Goal: Communication & Community: Ask a question

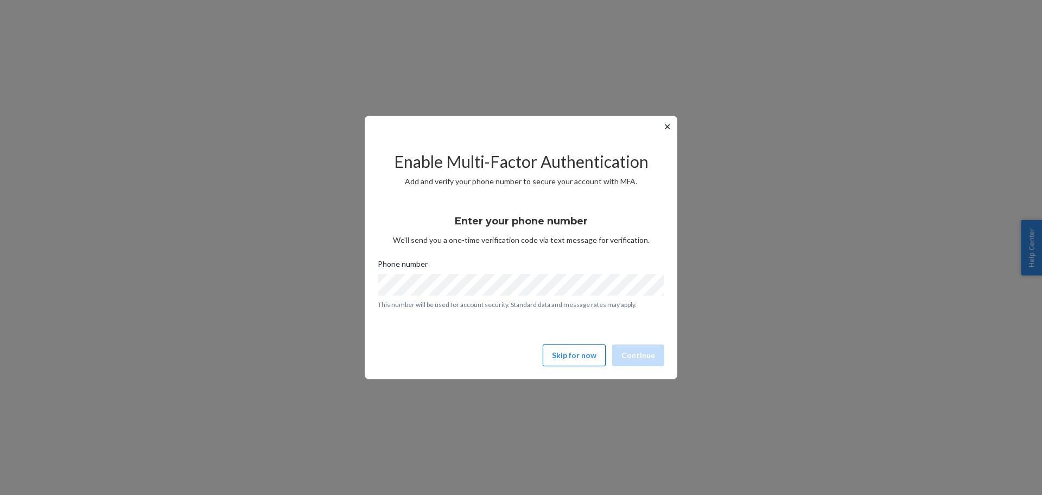
click at [561, 358] on button "Skip for now" at bounding box center [574, 355] width 63 height 22
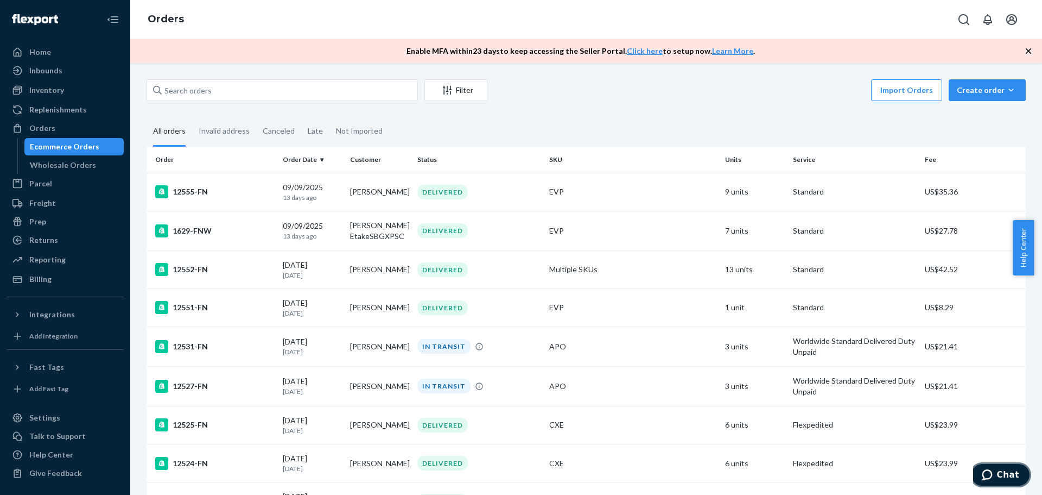
click at [1009, 477] on span "Chat" at bounding box center [1008, 475] width 22 height 10
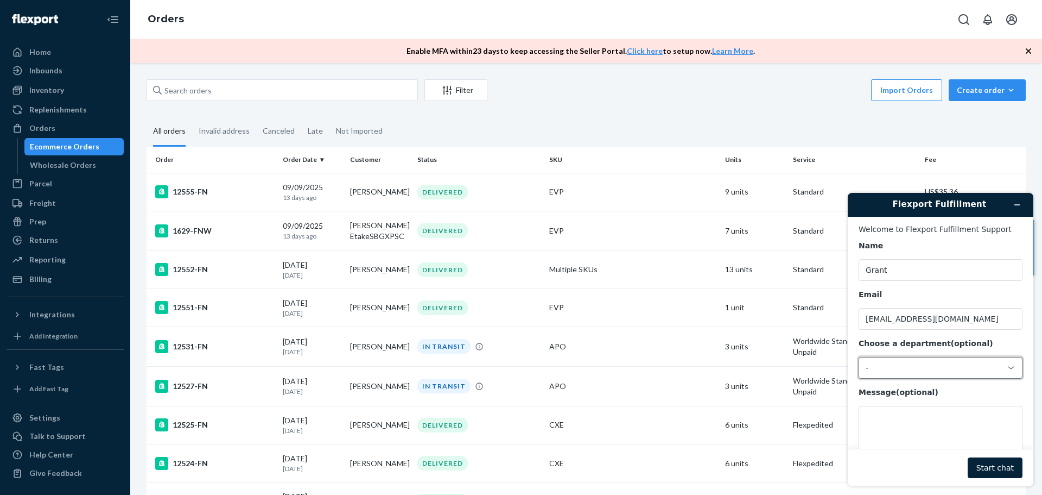
click at [901, 370] on div "-" at bounding box center [934, 368] width 137 height 10
click at [912, 417] on li "Messaging (Chat Team)" at bounding box center [939, 414] width 160 height 20
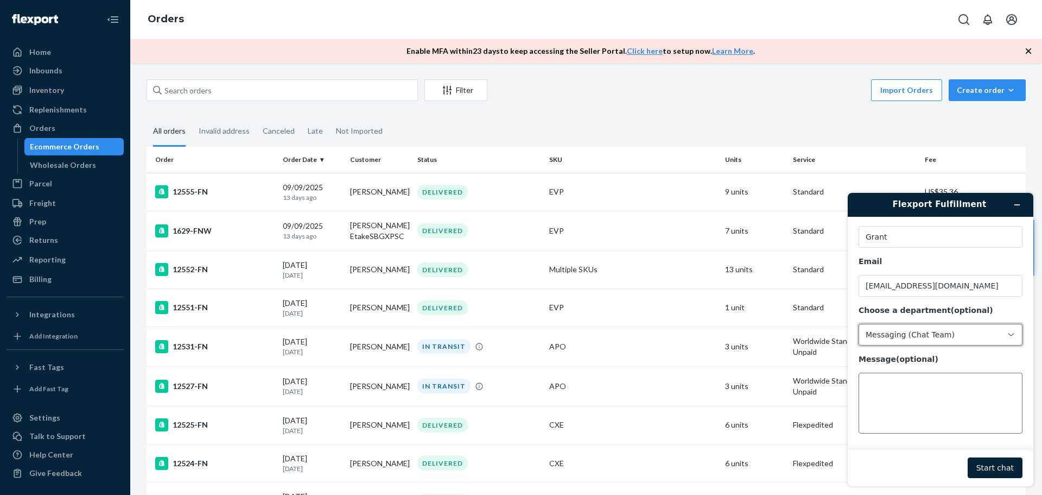
scroll to position [36, 0]
click at [921, 410] on textarea "Message (optional)" at bounding box center [941, 401] width 164 height 61
drag, startPoint x: 892, startPoint y: 408, endPoint x: 951, endPoint y: 401, distance: 59.0
click at [951, 401] on textarea "Hi, Due to your minimum price increases, we will be leaving Flexport at the end…" at bounding box center [941, 401] width 164 height 61
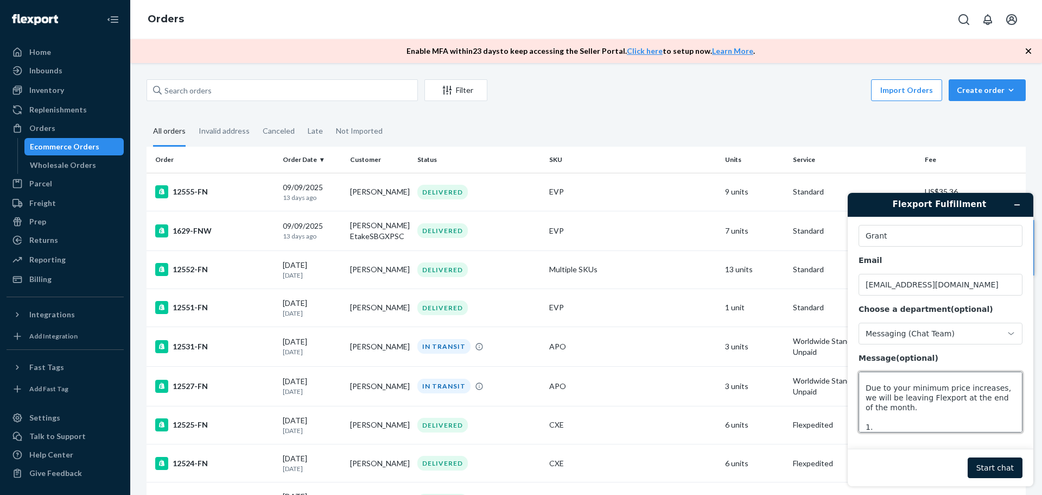
click at [942, 400] on textarea "Hi, Due to your minimum price increases, we will be leaving Flexport at the end…" at bounding box center [941, 401] width 164 height 61
drag, startPoint x: 951, startPoint y: 413, endPoint x: 949, endPoint y: 402, distance: 11.1
click at [949, 402] on textarea "Hi, Due to your minimum price increases, we will be leaving Flexport at the end…" at bounding box center [941, 401] width 164 height 61
click at [942, 411] on textarea "Hi, Due to your minimum price increases, we will be leaving Flexport at the end…" at bounding box center [941, 401] width 164 height 61
click at [881, 430] on textarea "Hi, Due to your minimum price increases, we will be leaving Flexport at the end…" at bounding box center [941, 401] width 164 height 61
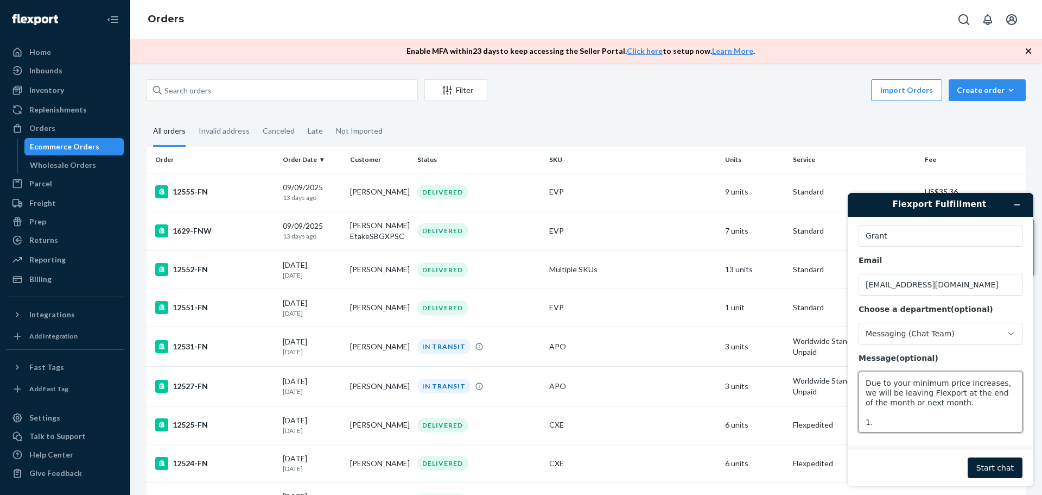
scroll to position [20, 0]
click at [945, 389] on textarea "Hi, Due to your minimum price increases, we will be leaving Flexport at the end…" at bounding box center [941, 401] width 164 height 61
click at [946, 385] on textarea "Hi, Due to your minimum price increases, we will be leaving Flexport at the end…" at bounding box center [941, 401] width 164 height 61
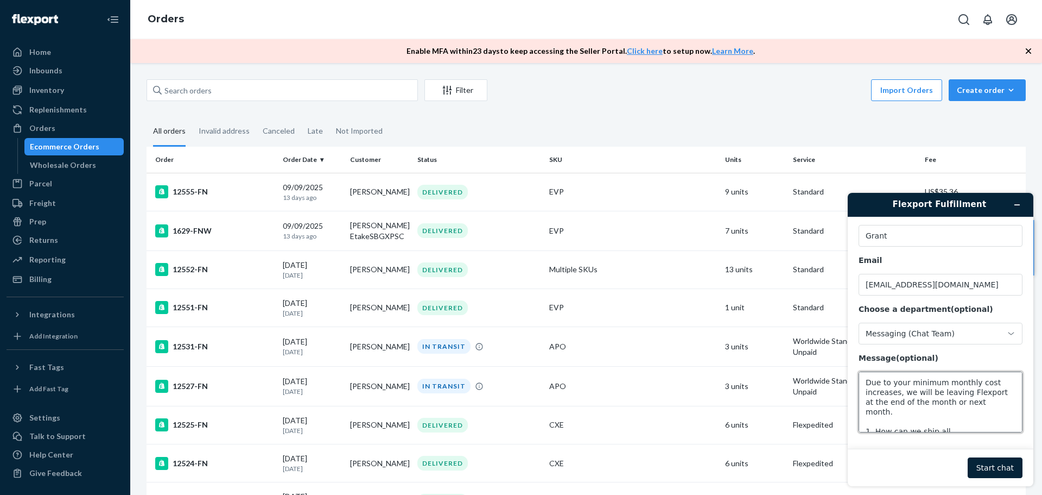
click at [907, 403] on textarea "Hi, Due to your minimum monthly cost increases, we will be leaving Flexport at …" at bounding box center [941, 401] width 164 height 61
click at [948, 423] on textarea "Hi, Due to your minimum monthly cost increases, we will be leaving Flexport at …" at bounding box center [941, 401] width 164 height 61
click at [918, 398] on textarea "Hi, Due to your minimum monthly cost increases, we will be leaving Flexport at …" at bounding box center [941, 401] width 164 height 61
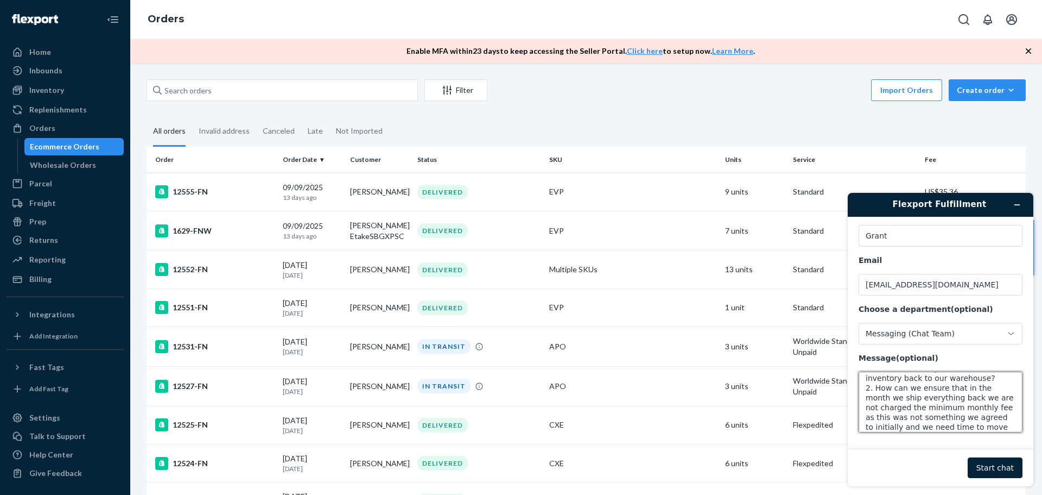
paste textarea "Due to the recent increase in your minimum monthly costs, we will be discontinu…"
click at [864, 417] on textarea "Due to the recent increase in your minimum monthly costs, we will be discontinu…" at bounding box center [941, 401] width 164 height 61
click at [869, 382] on textarea "Due to the recent increase in your minimum monthly costs, we will be discontinu…" at bounding box center [941, 401] width 164 height 61
click at [865, 375] on textarea "Due to the recent increase in your minimum monthly costs, we will be discontinu…" at bounding box center [941, 401] width 164 height 61
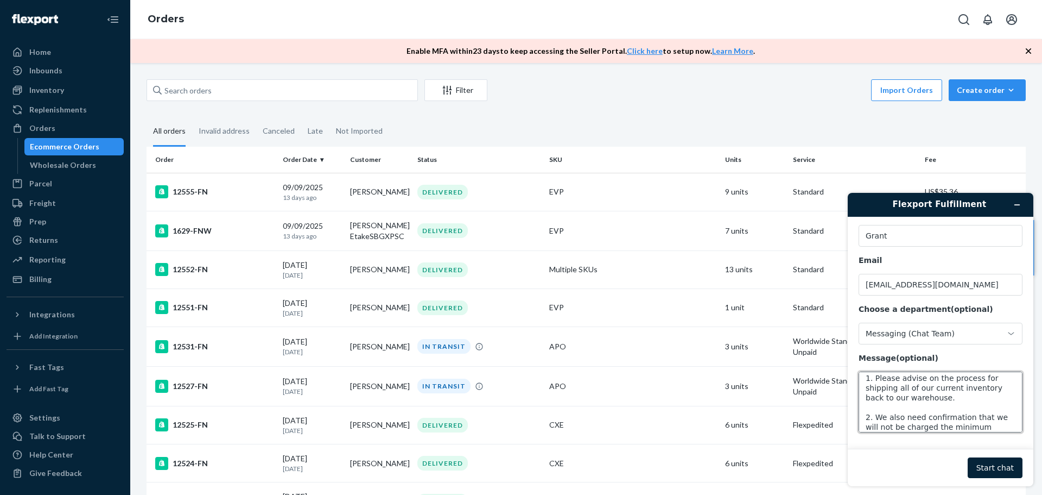
scroll to position [53, 0]
click at [981, 417] on textarea "Due to the recent increase in your minimum monthly costs, we will be discontinu…" at bounding box center [941, 401] width 164 height 61
type textarea "Due to the recent increase in your minimum monthly costs, we will be discontinu…"
click at [1005, 455] on footer "Start chat" at bounding box center [941, 466] width 186 height 37
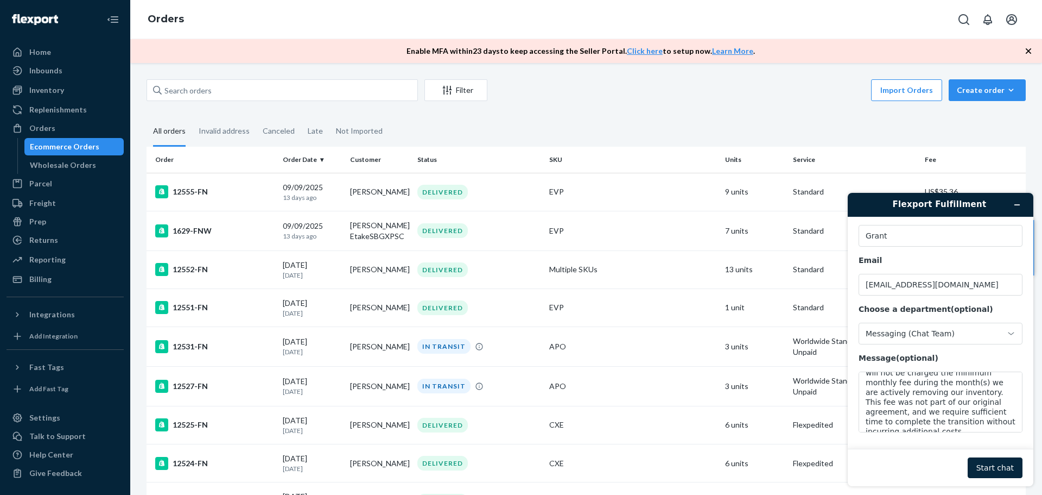
click at [1004, 472] on button "Start chat" at bounding box center [995, 467] width 55 height 21
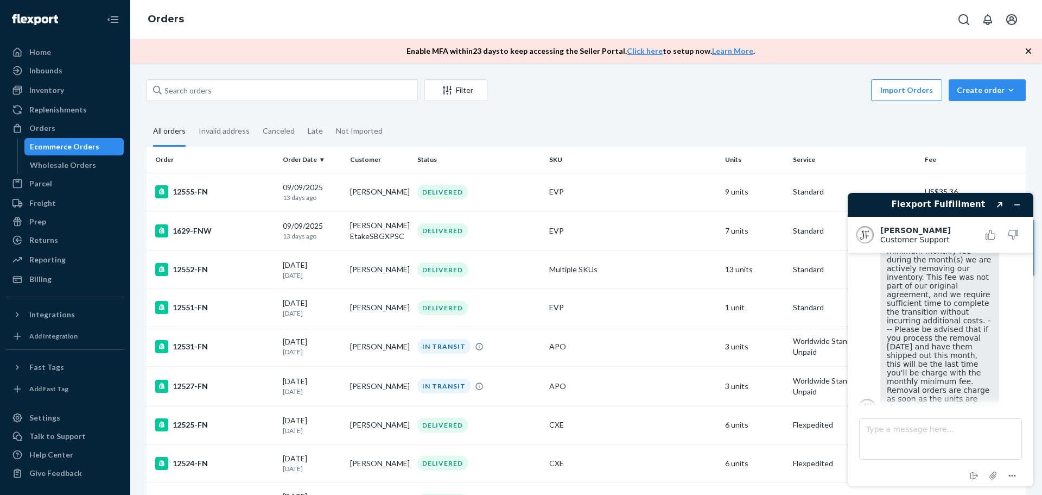
scroll to position [419, 0]
click at [964, 451] on textarea "Type a message here..." at bounding box center [940, 438] width 163 height 41
click at [883, 426] on textarea "Type a message here..." at bounding box center [940, 438] width 163 height 41
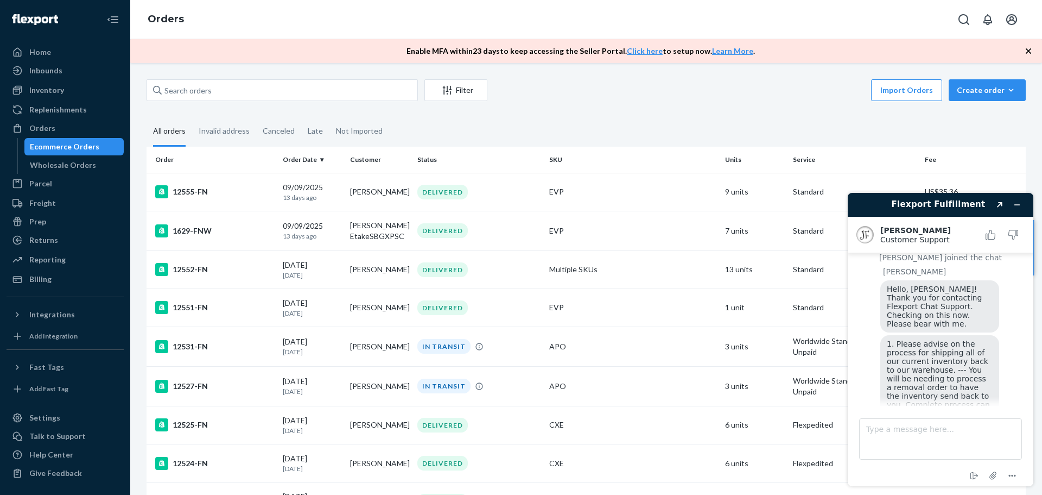
scroll to position [220, 0]
drag, startPoint x: 946, startPoint y: 388, endPoint x: 887, endPoint y: 318, distance: 91.3
click at [887, 333] on div "1. Please advise on the process for shipping all of our current inventory back …" at bounding box center [939, 472] width 119 height 278
copy span "1. Please advise on the process for shipping all of our current inventory back …"
click at [909, 429] on textarea "Type a message here..." at bounding box center [940, 438] width 163 height 41
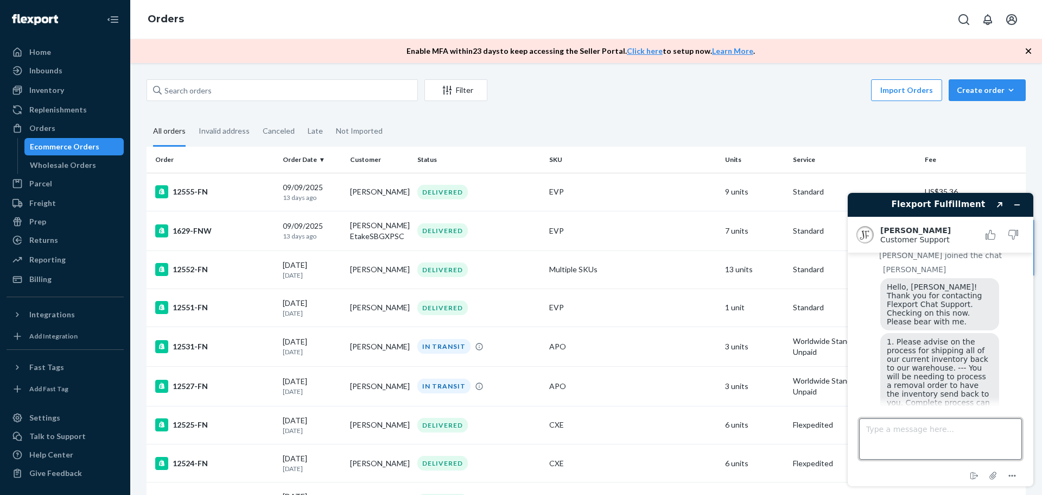
paste textarea "We will proceed accordingly to have all of our inventory returned to our wareho…"
click at [992, 434] on textarea "We will proceed accordingly to have all of our inventory returned to our wareho…" at bounding box center [940, 438] width 163 height 41
click at [939, 426] on textarea "We will proceed accordingly to have all of our inventory returned to our wareho…" at bounding box center [940, 438] width 163 height 41
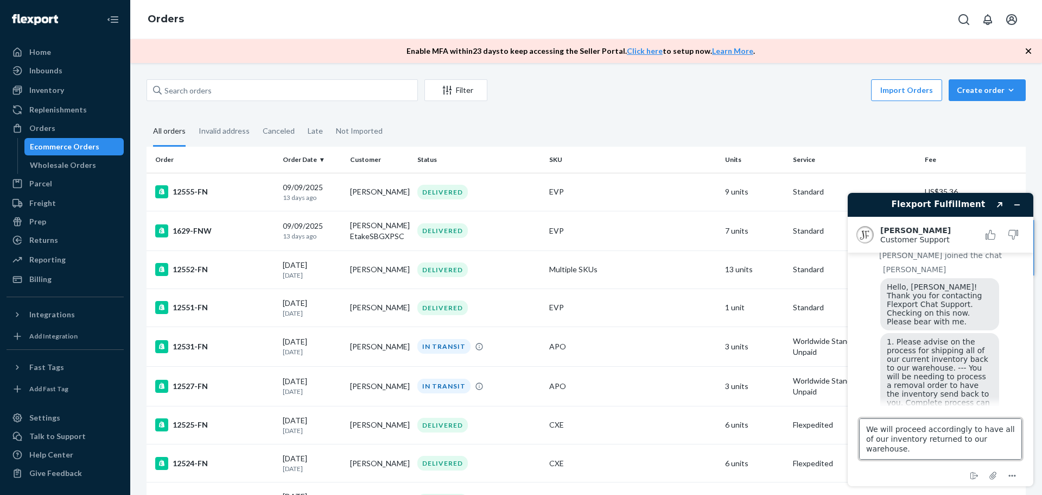
type textarea "We will proceed to have all of our inventory returned to our warehouse. However…"
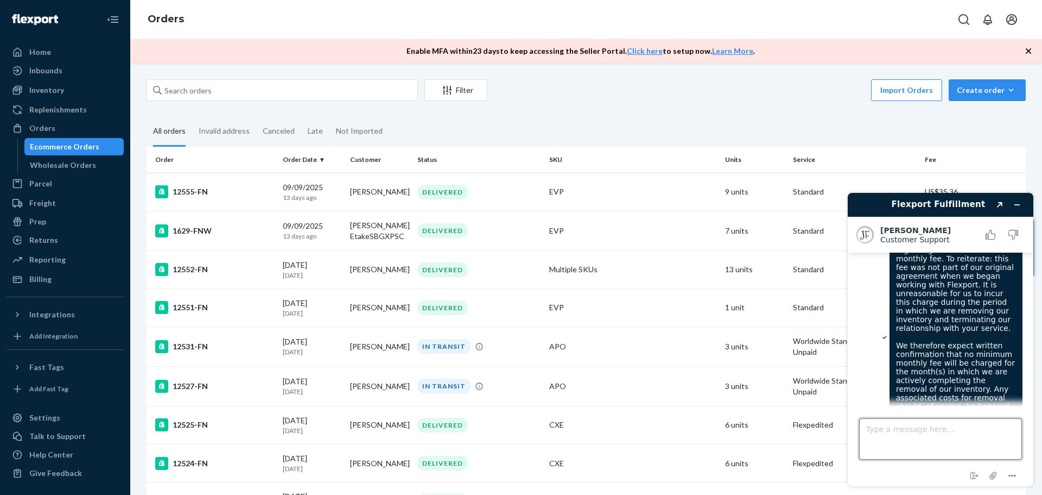
scroll to position [702, 0]
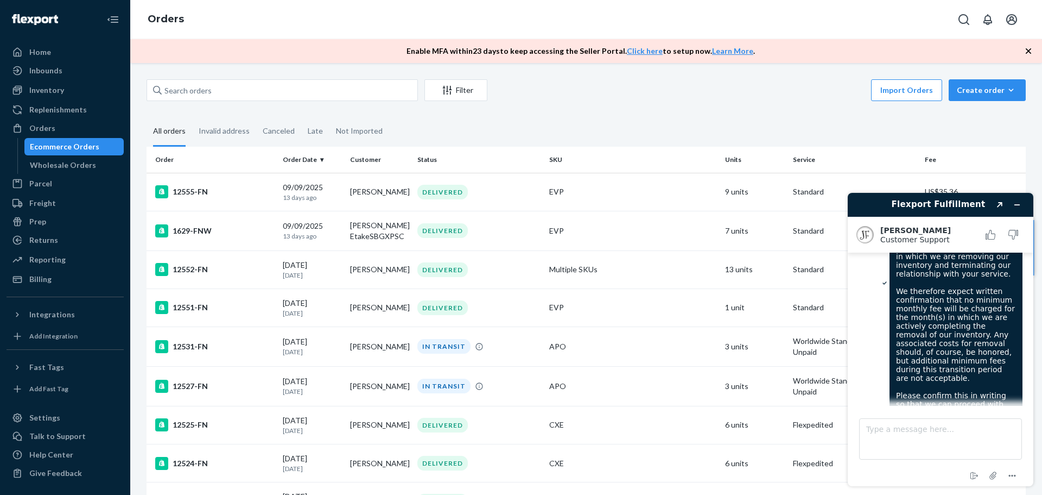
click at [1027, 56] on icon "button" at bounding box center [1028, 51] width 11 height 11
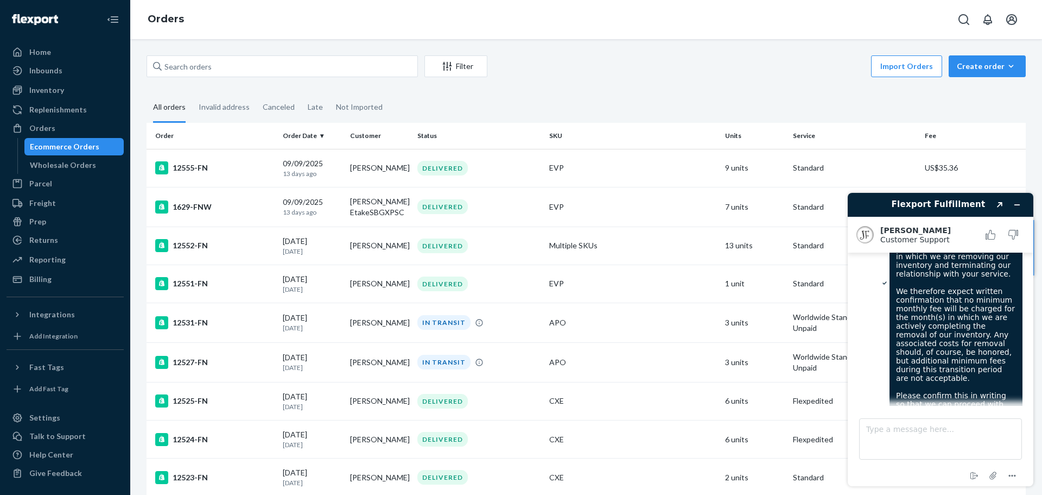
click at [612, 58] on div "Import Orders Create order Ecommerce order Removal order" at bounding box center [760, 67] width 532 height 24
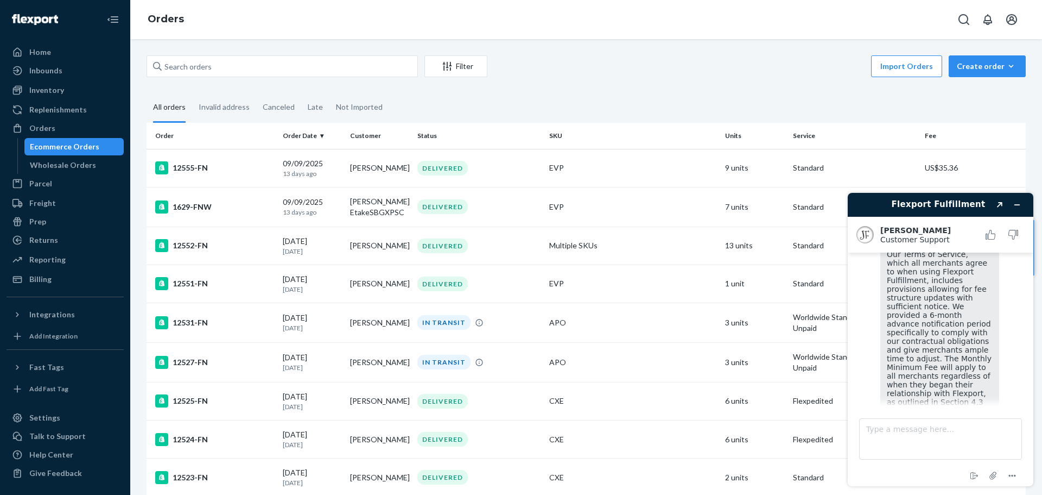
scroll to position [904, 0]
click at [911, 438] on textarea "Type a message here..." at bounding box center [940, 438] width 163 height 41
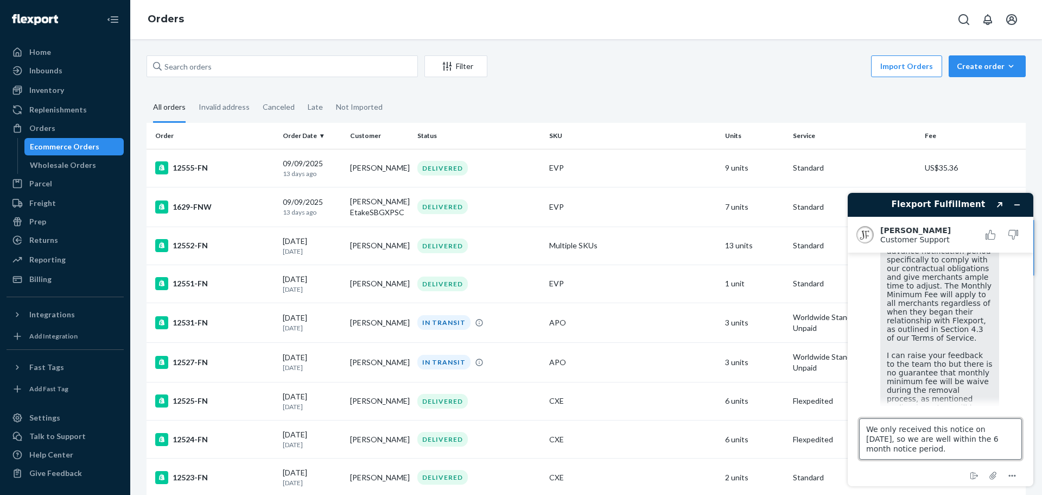
scroll to position [1013, 0]
click at [985, 430] on textarea "We only received this notice on [DATE], so we are well within the 6 month notic…" at bounding box center [940, 438] width 163 height 41
click at [974, 430] on textarea "We only received this notice on [DATE], so we are well within the 6 month notic…" at bounding box center [940, 438] width 163 height 41
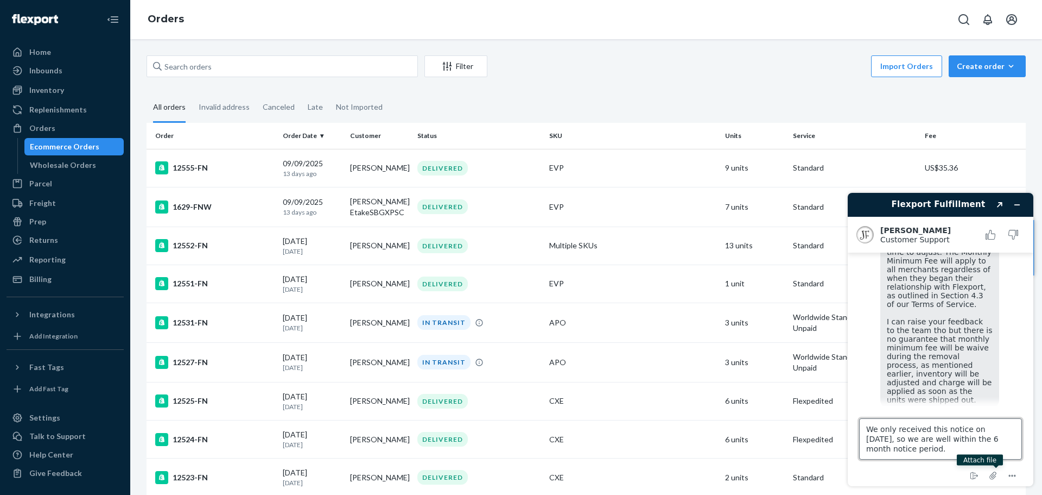
click at [903, 449] on textarea "We only received this notice on [DATE], so we are well within the 6 month notic…" at bounding box center [940, 438] width 163 height 41
type textarea "We only received this notice on [DATE], so we are well within the 6 month notic…"
click at [991, 473] on icon "Attach file" at bounding box center [994, 475] width 20 height 20
click at [890, 449] on textarea "We only received this notice on [DATE], so we are well within the 6 month notic…" at bounding box center [940, 438] width 163 height 41
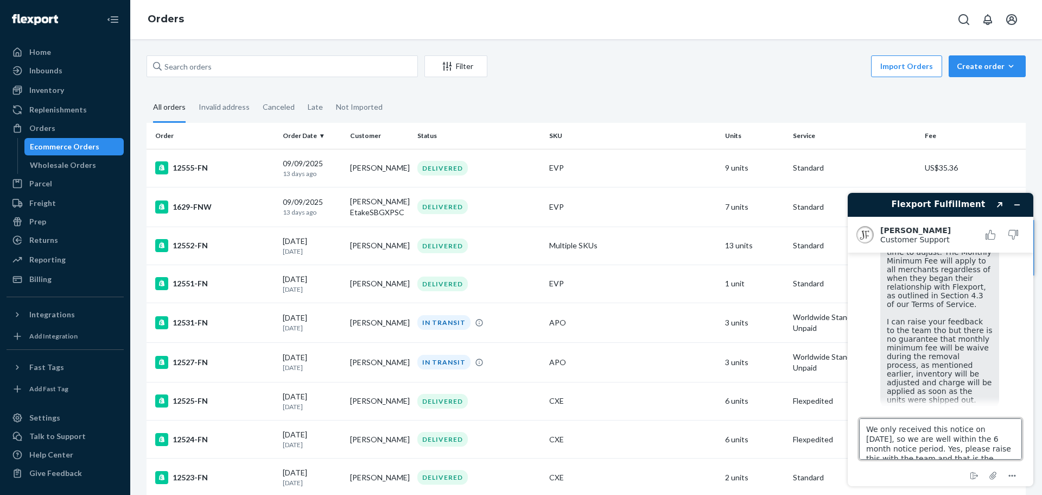
scroll to position [10, 0]
drag, startPoint x: 868, startPoint y: 425, endPoint x: 986, endPoint y: 460, distance: 123.0
click at [986, 460] on footer "Type a message here... We only received this notice on [DATE], so we are well w…" at bounding box center [941, 445] width 186 height 80
drag, startPoint x: 944, startPoint y: 345, endPoint x: 934, endPoint y: 341, distance: 10.7
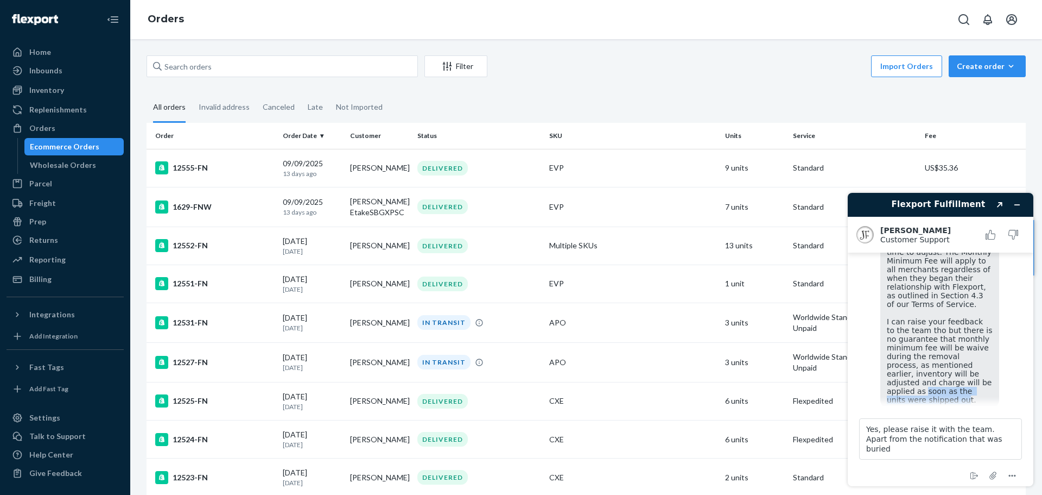
click at [934, 341] on span "Our Terms of Service, which all merchants agree to when using Flexport Fulfillm…" at bounding box center [941, 273] width 108 height 261
click at [950, 344] on div "Our Terms of Service, which all merchants agree to when using Flexport Fulfillm…" at bounding box center [939, 273] width 119 height 269
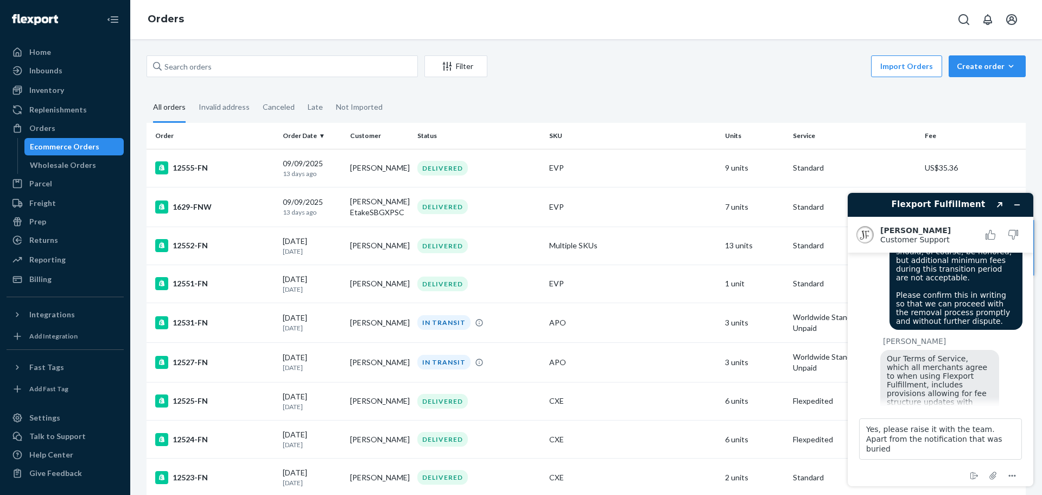
scroll to position [796, 0]
drag, startPoint x: 947, startPoint y: 345, endPoint x: 884, endPoint y: 338, distance: 63.4
click at [884, 356] on div "Our Terms of Service, which all merchants agree to when using Flexport Fulfillm…" at bounding box center [939, 490] width 119 height 269
copy span "Our Terms of Service, which all merchants agree to when using Flexport Fulfillm…"
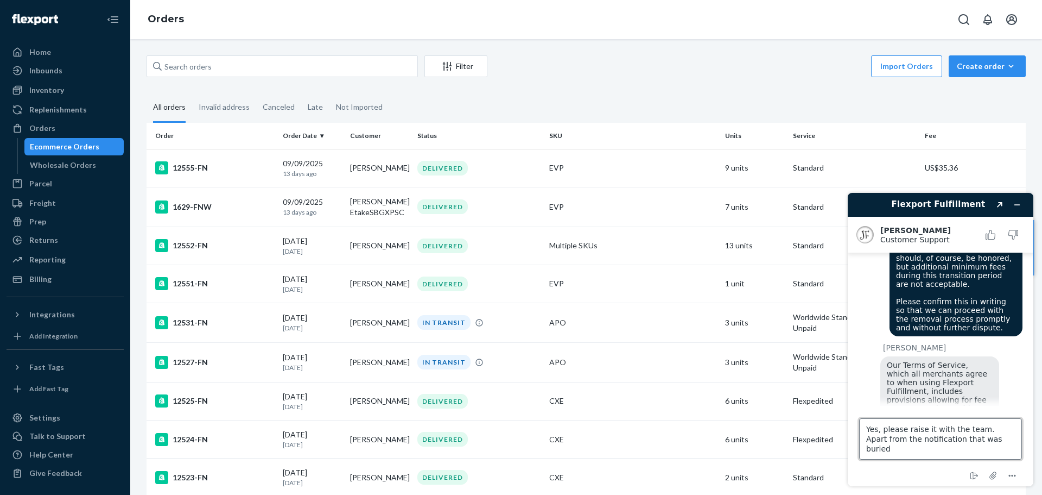
click at [943, 446] on textarea "Yes, please raise it with the team. Apart from the notification that was buried" at bounding box center [940, 438] width 163 height 41
paste textarea "We were satisfied with the $500 minimum and had sufficient time to adjust then.…"
type textarea "We were satisfied with the $500 minimum and had sufficient time to adjust then.…"
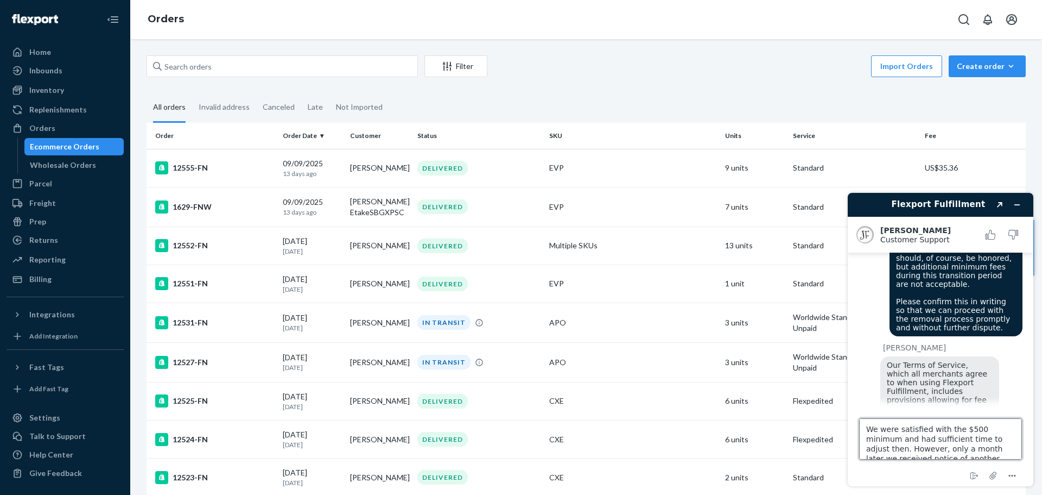
drag, startPoint x: 989, startPoint y: 438, endPoint x: 994, endPoint y: 447, distance: 10.7
click at [994, 447] on textarea "We were satisfied with the $500 minimum and had sufficient time to adjust then.…" at bounding box center [940, 438] width 163 height 41
click at [1002, 454] on textarea "We were satisfied with the $500 minimum and had sufficient time to adjust then.…" at bounding box center [940, 438] width 163 height 41
click at [1005, 452] on textarea "We were satisfied with the $500 minimum and had sufficient time to adjust then.…" at bounding box center [940, 438] width 163 height 41
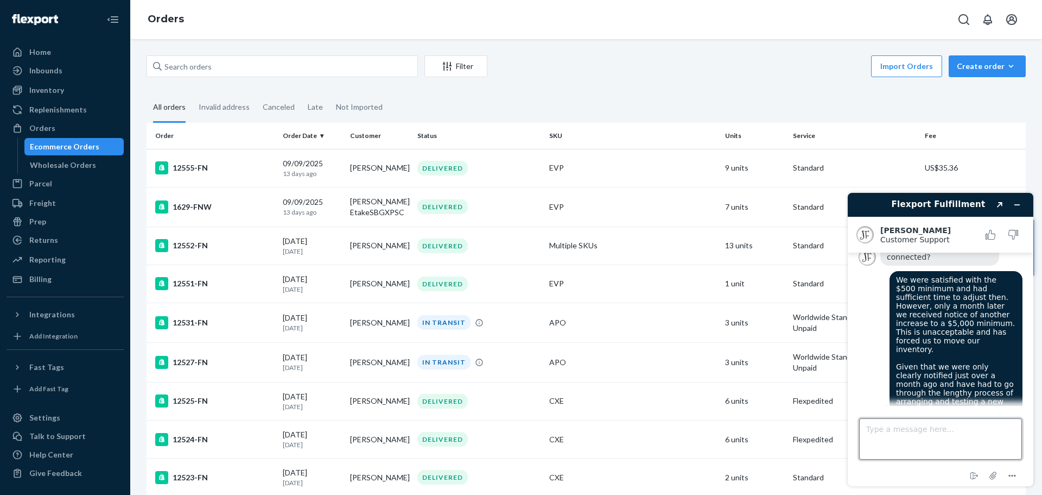
scroll to position [1256, 0]
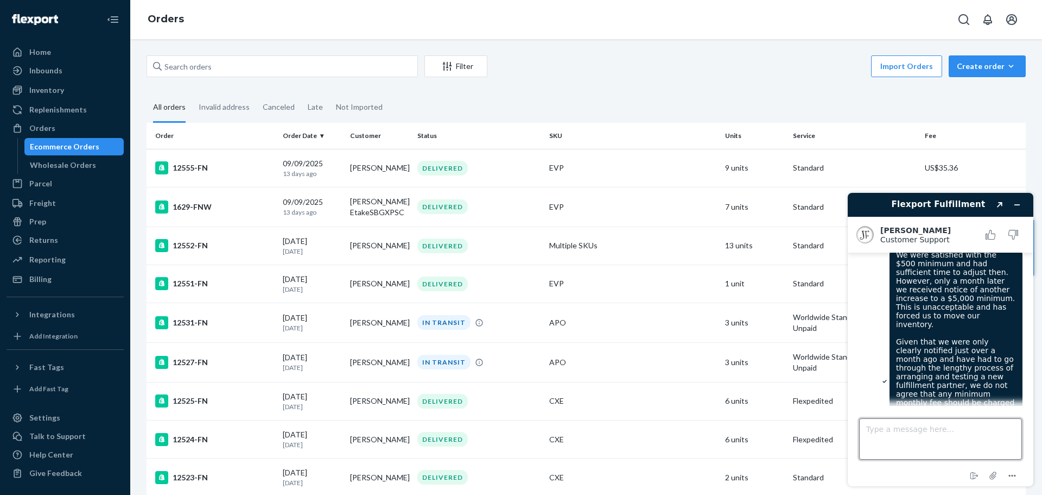
click at [904, 448] on textarea "Type a message here..." at bounding box center [940, 438] width 163 height 41
type textarea "Yes, that email is correct."
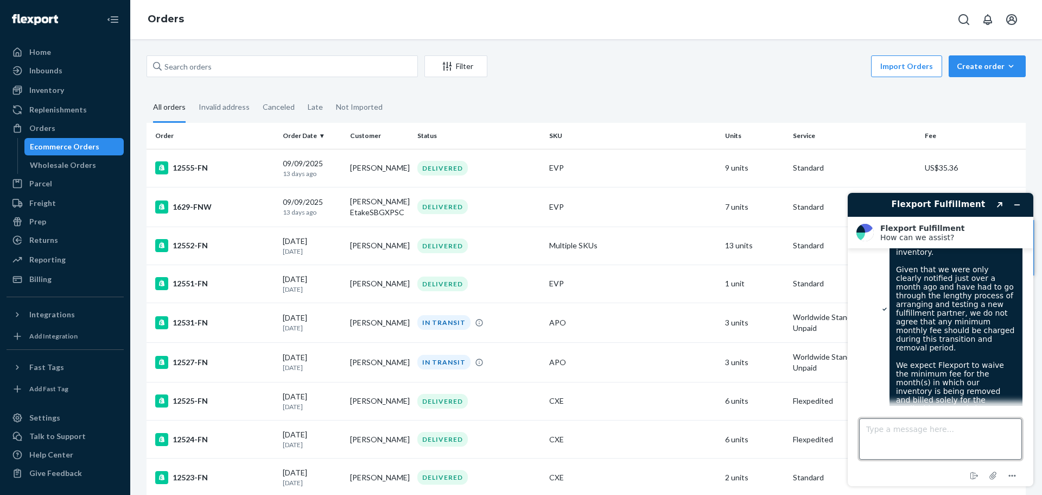
scroll to position [1430, 0]
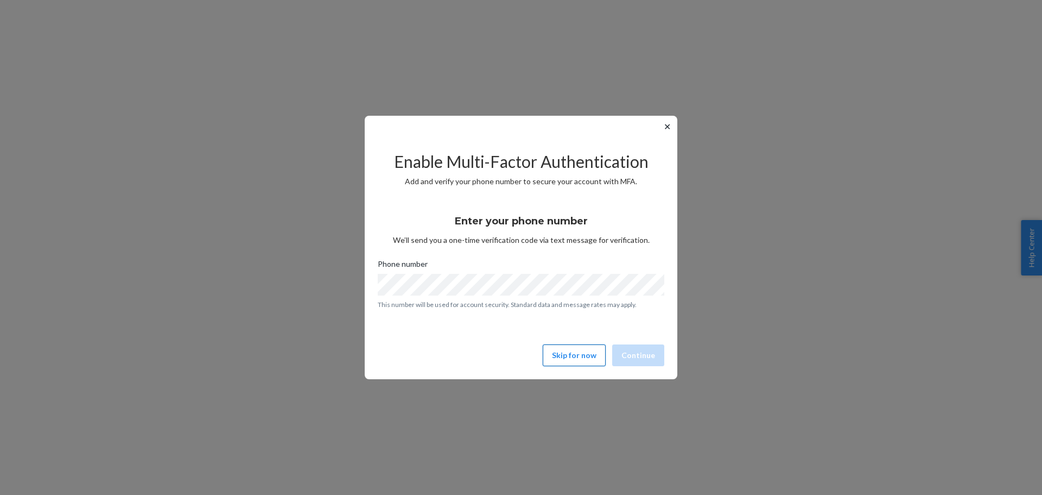
click at [558, 354] on button "Skip for now" at bounding box center [574, 355] width 63 height 22
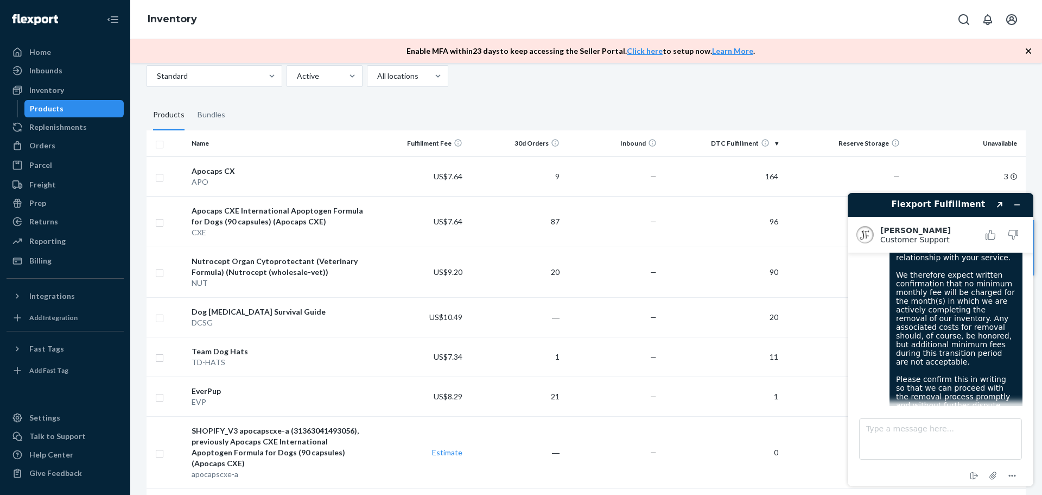
scroll to position [726, 0]
drag, startPoint x: 143, startPoint y: 14, endPoint x: 550, endPoint y: 107, distance: 417.7
click at [550, 107] on div "Inventory Enable MFA within 23 days to keep accessing the Seller Portal. Click …" at bounding box center [586, 247] width 912 height 495
click at [550, 107] on fieldset "Products Bundles" at bounding box center [586, 115] width 879 height 30
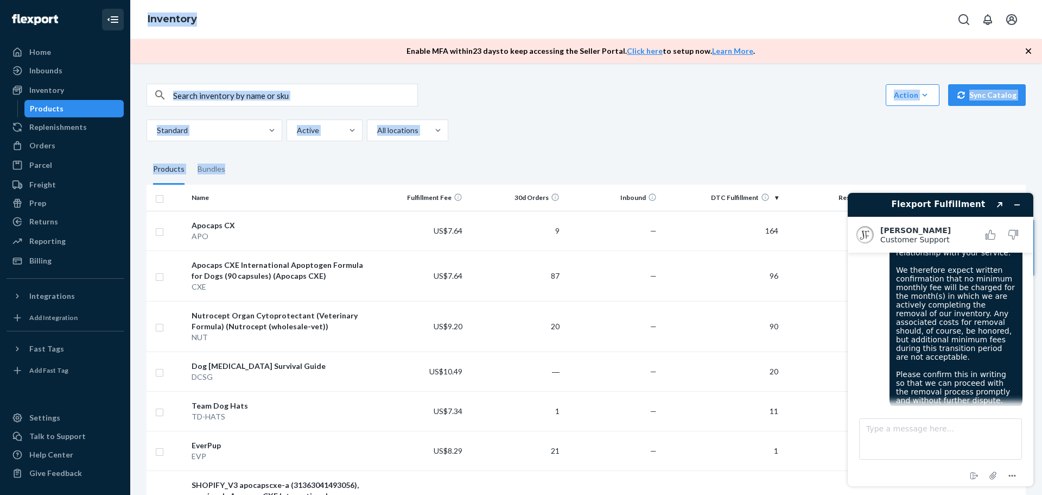
drag, startPoint x: 492, startPoint y: 110, endPoint x: 119, endPoint y: 20, distance: 383.1
click at [119, 20] on div "Home Inbounds Shipping Plans Problems Inventory Products Replenishments Orders …" at bounding box center [521, 247] width 1042 height 495
click at [233, 14] on div "Inventory" at bounding box center [586, 19] width 912 height 39
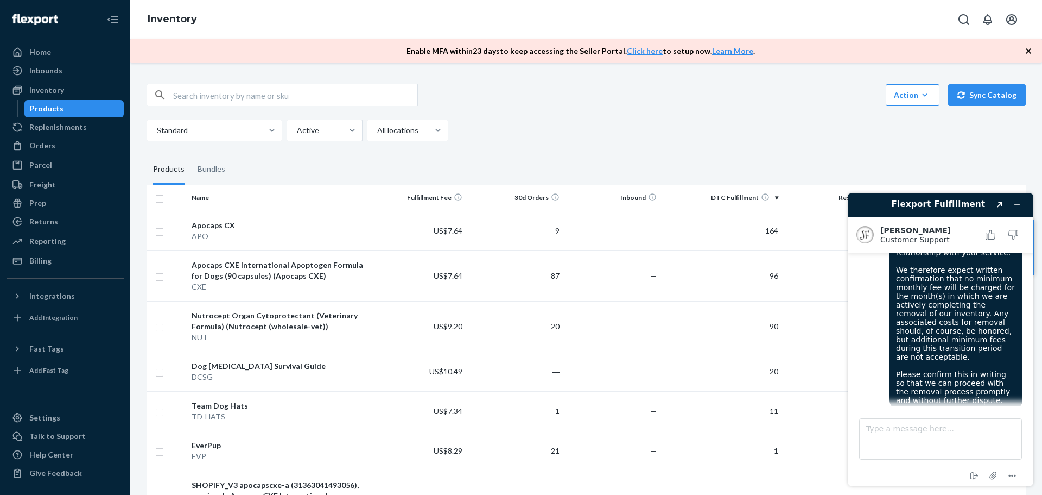
scroll to position [1016, 0]
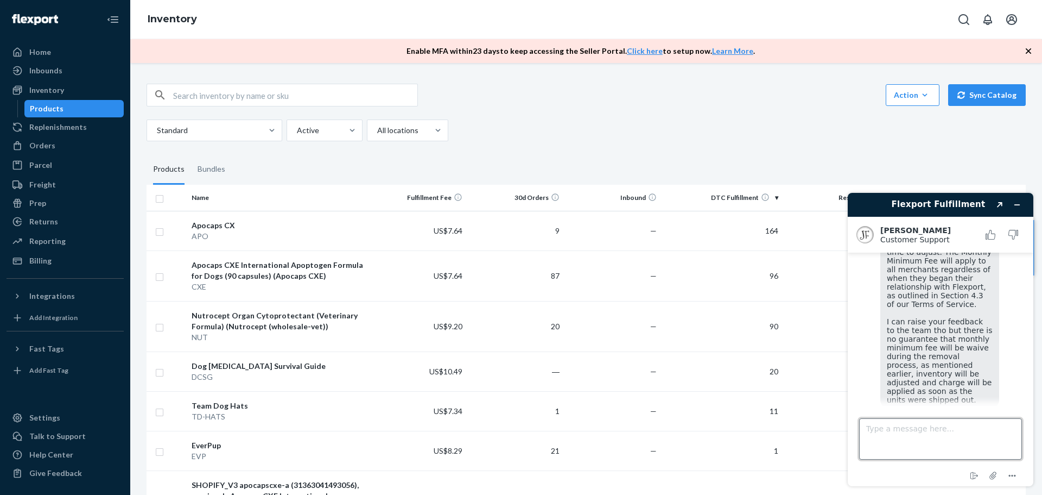
click at [895, 439] on textarea "Type a message here..." at bounding box center [940, 438] width 163 height 41
click at [924, 428] on textarea "Yes, please raised this issue. We were happy with the" at bounding box center [940, 438] width 163 height 41
click at [950, 446] on textarea "Yes, please raise this issue. We were happy with the" at bounding box center [940, 438] width 163 height 41
click at [904, 428] on textarea "Yes, please raise this issue. We were happy with the" at bounding box center [940, 438] width 163 height 41
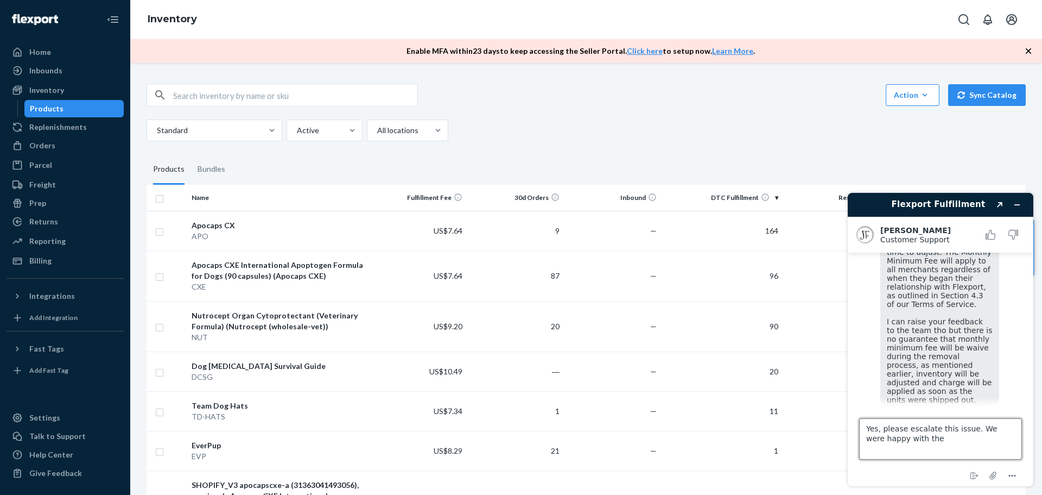
drag, startPoint x: 962, startPoint y: 454, endPoint x: 954, endPoint y: 455, distance: 8.2
click at [961, 454] on textarea "Yes, please escalate this issue. We were happy with the" at bounding box center [940, 438] width 163 height 41
click at [943, 427] on textarea "Yes, please escalate this issue. We were happy with the $500 increase and we ha…" at bounding box center [940, 438] width 163 height 41
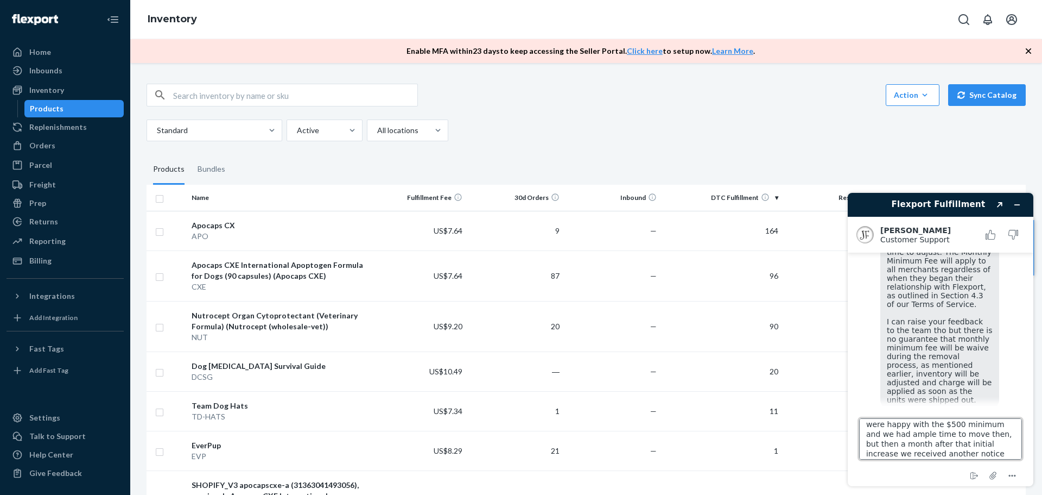
scroll to position [20, 0]
click at [955, 452] on textarea "Yes, please escalate this issue. We were happy with the $500 minimum and we had…" at bounding box center [940, 438] width 163 height 41
drag, startPoint x: 940, startPoint y: 436, endPoint x: 981, endPoint y: 435, distance: 40.7
click at [943, 436] on textarea "Yes, please escalate this issue. We were happy with the $500 minimum and we had…" at bounding box center [940, 438] width 163 height 41
click at [1010, 447] on textarea "Yes, please escalate this issue. We were happy with the $500 minimum and we had…" at bounding box center [940, 438] width 163 height 41
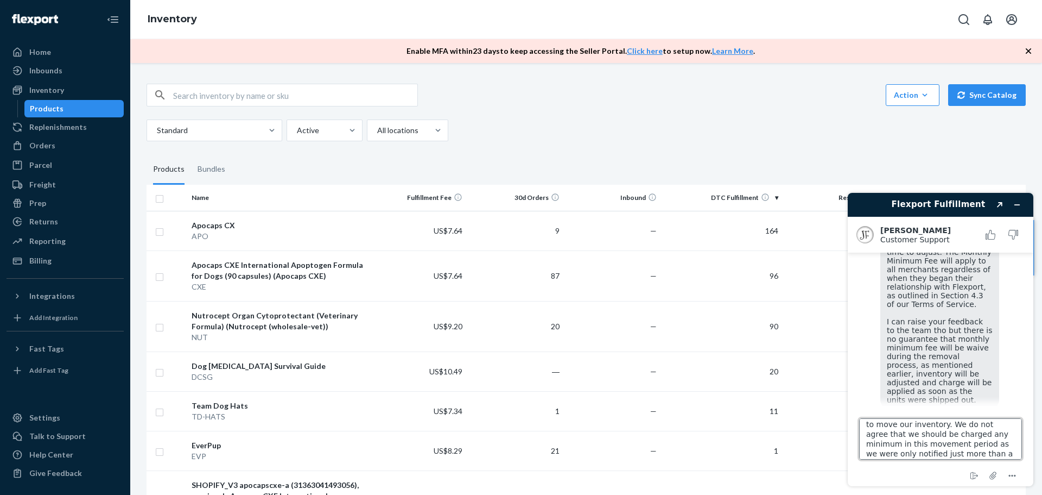
scroll to position [92, 0]
type textarea "Yes, please escalate this issue. We were happy with the $500 minimum and we had…"
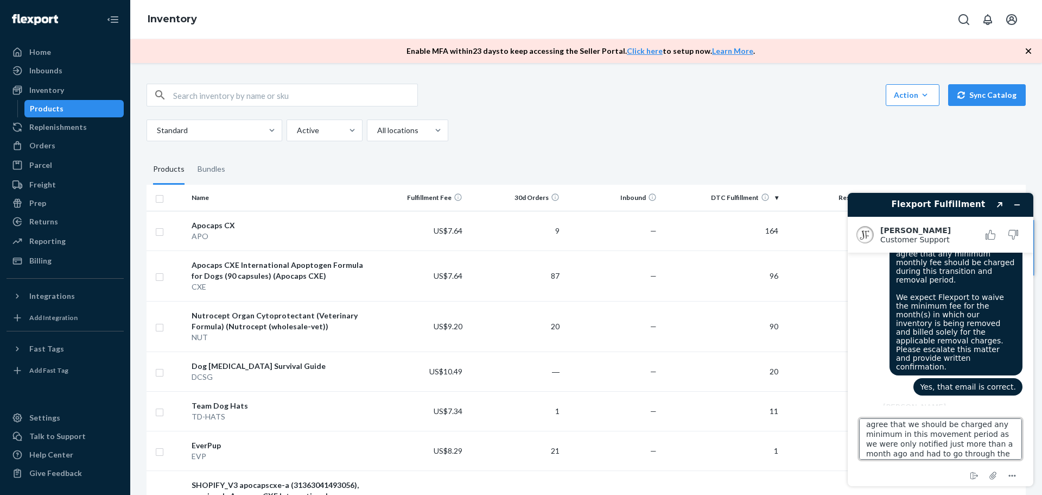
click at [952, 440] on textarea "Yes, please escalate this issue. We were happy with the $500 minimum and we had…" at bounding box center [940, 438] width 163 height 41
type textarea "That's all thanks."
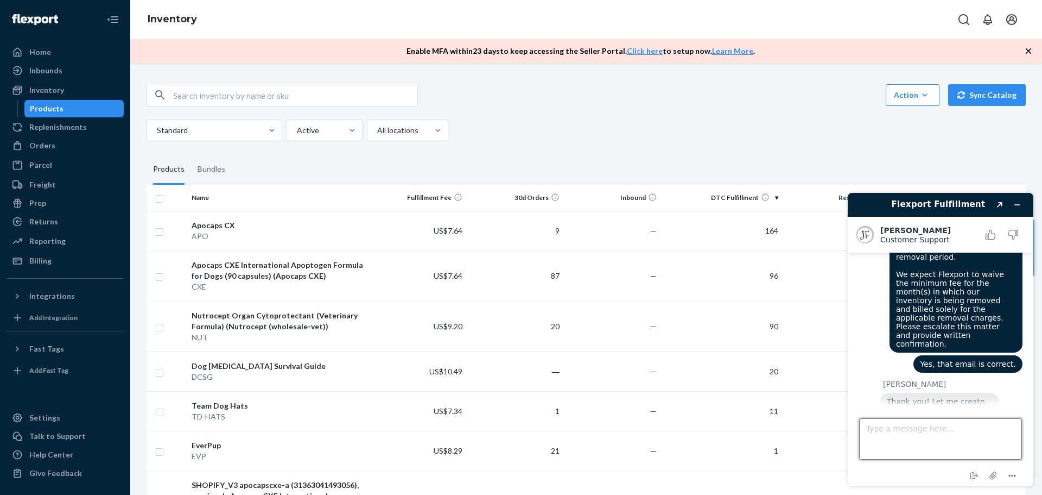
scroll to position [1421, 0]
click at [968, 480] on icon "End chat" at bounding box center [974, 475] width 13 height 13
click at [974, 458] on button "End" at bounding box center [982, 459] width 77 height 21
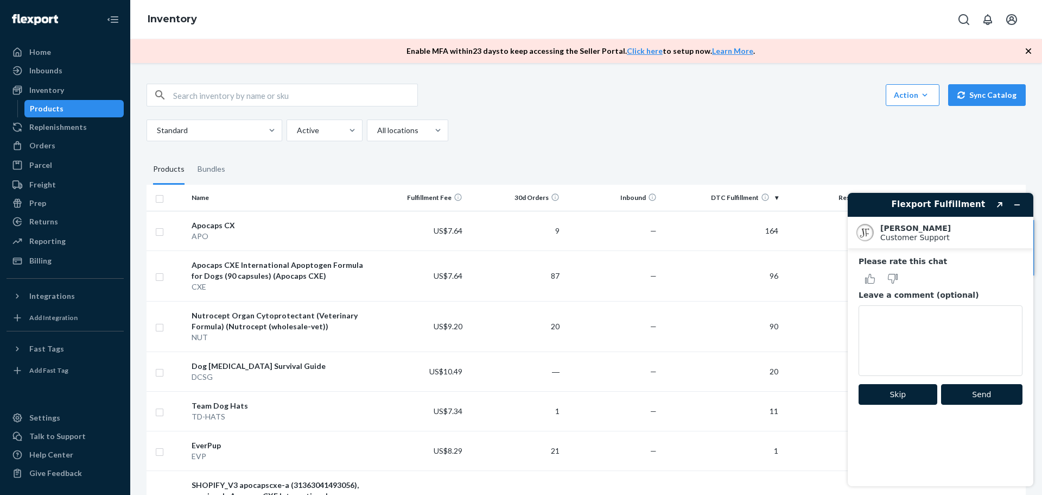
click at [906, 401] on button "Skip" at bounding box center [898, 394] width 79 height 21
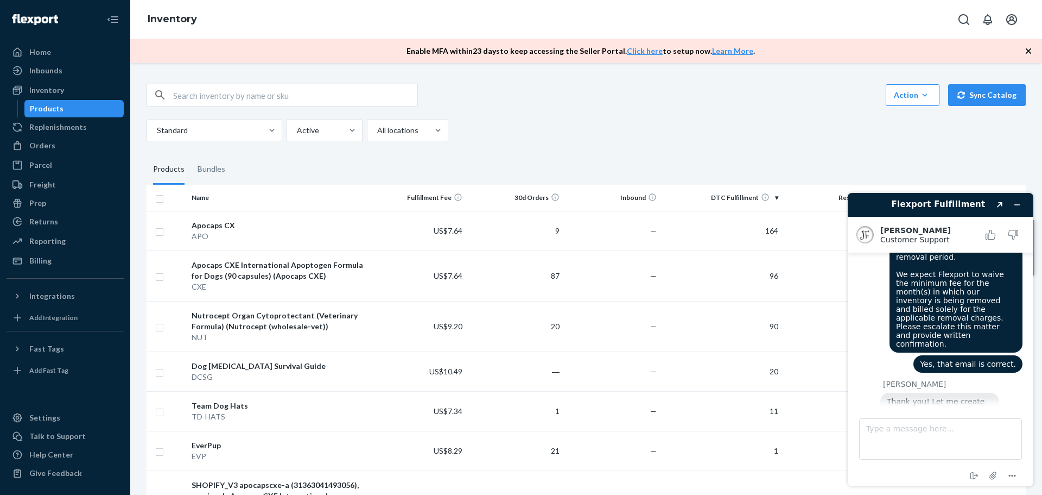
scroll to position [1433, 0]
